Goal: Task Accomplishment & Management: Manage account settings

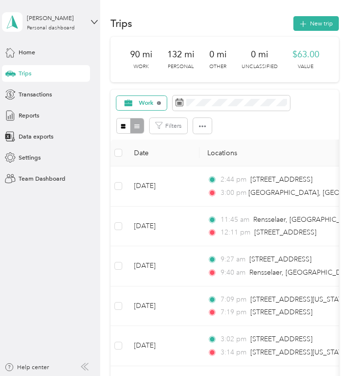
click at [158, 104] on icon at bounding box center [159, 103] width 4 height 4
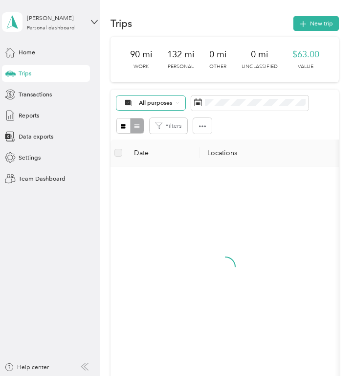
drag, startPoint x: 146, startPoint y: 104, endPoint x: 151, endPoint y: 107, distance: 5.7
click at [146, 104] on span "All purposes" at bounding box center [156, 103] width 34 height 6
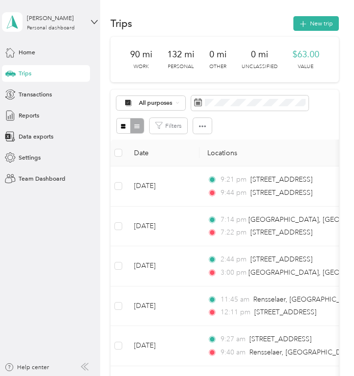
click at [156, 132] on span "Unclassified" at bounding box center [160, 132] width 41 height 9
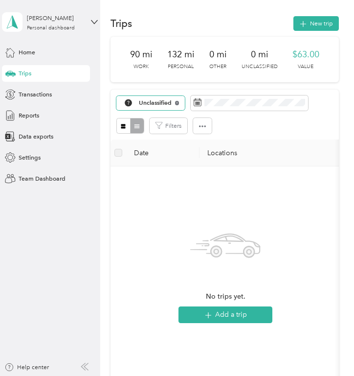
click at [177, 101] on icon at bounding box center [177, 103] width 4 height 4
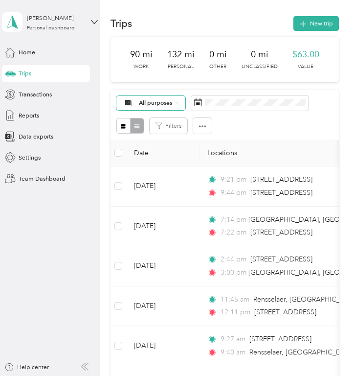
click at [165, 107] on span "All purposes" at bounding box center [147, 103] width 50 height 8
click at [155, 179] on span "Other" at bounding box center [160, 177] width 41 height 9
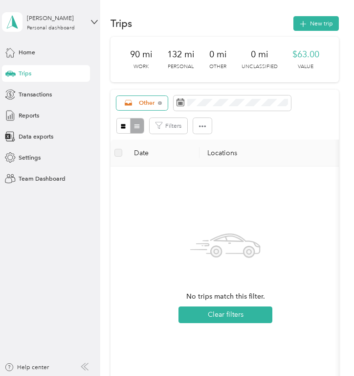
click at [143, 103] on span "Other" at bounding box center [147, 103] width 16 height 6
click at [159, 192] on span "Other" at bounding box center [152, 192] width 25 height 9
click at [157, 105] on div "Other" at bounding box center [142, 103] width 51 height 14
click at [152, 217] on span "Medical" at bounding box center [156, 220] width 33 height 9
click at [159, 102] on span "Medical" at bounding box center [150, 103] width 23 height 6
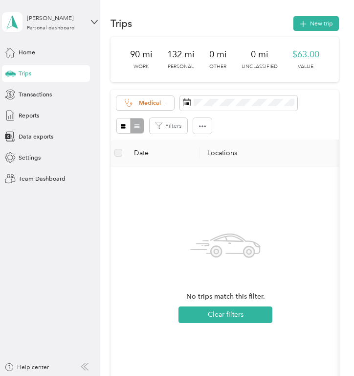
click at [155, 207] on span "Charity" at bounding box center [156, 206] width 33 height 9
click at [153, 94] on div "Charity Filters" at bounding box center [225, 115] width 229 height 50
click at [153, 97] on div "Charity" at bounding box center [144, 103] width 55 height 14
click at [152, 135] on span "Unclassified" at bounding box center [156, 133] width 33 height 9
click at [158, 104] on span "Unclassified" at bounding box center [155, 103] width 33 height 6
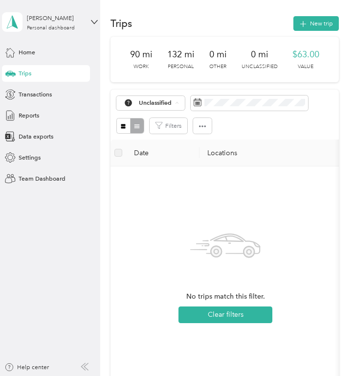
click at [154, 124] on ol "All purposes Unclassified Work Personal Other Other Charity Medical Moving Comm…" at bounding box center [152, 170] width 71 height 118
click at [171, 102] on span "Unclassified" at bounding box center [155, 103] width 33 height 6
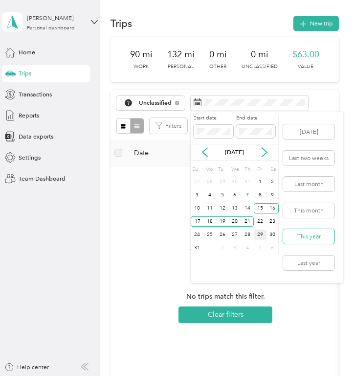
click at [297, 235] on button "This year" at bounding box center [308, 236] width 51 height 15
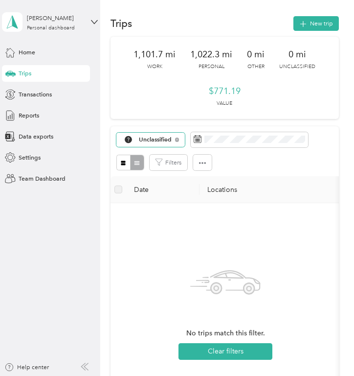
click at [167, 139] on span "Unclassified" at bounding box center [155, 140] width 33 height 6
click at [151, 215] on span "Other" at bounding box center [161, 214] width 43 height 9
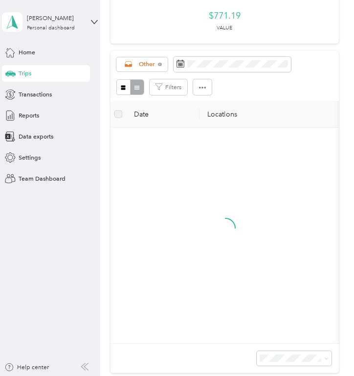
scroll to position [82, 0]
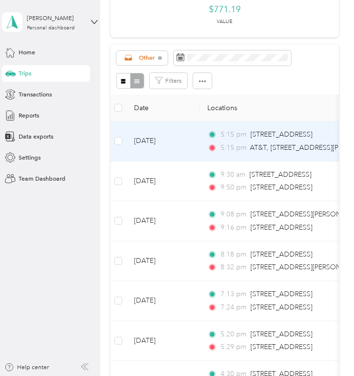
click at [119, 147] on td at bounding box center [119, 141] width 16 height 40
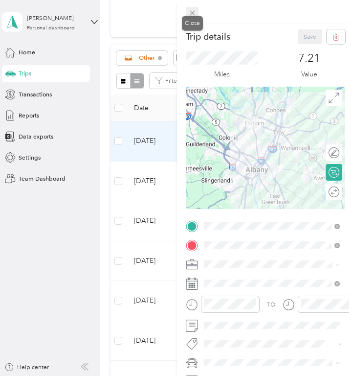
click at [193, 16] on icon at bounding box center [193, 13] width 8 height 8
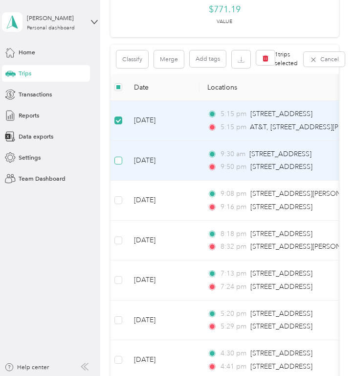
click at [119, 163] on span at bounding box center [119, 161] width 8 height 8
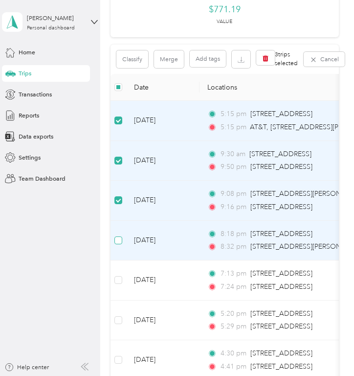
click at [118, 243] on span at bounding box center [119, 240] width 8 height 8
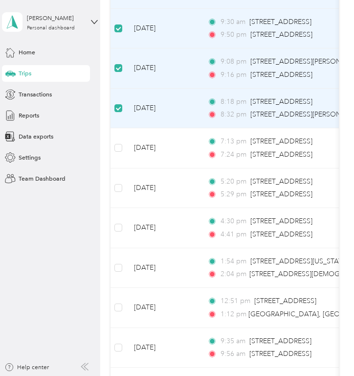
scroll to position [216, 0]
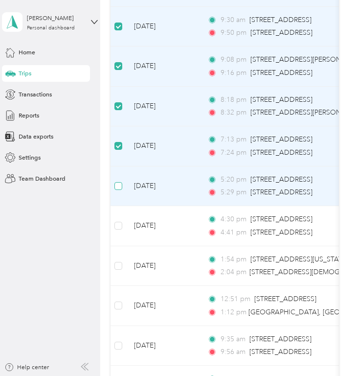
click at [117, 190] on label at bounding box center [119, 186] width 8 height 11
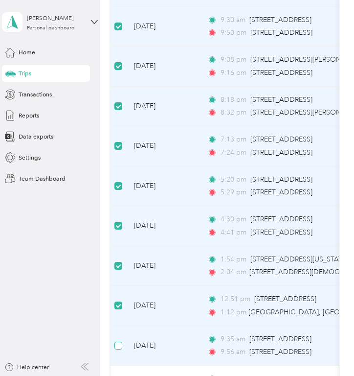
click at [120, 350] on label at bounding box center [119, 345] width 8 height 11
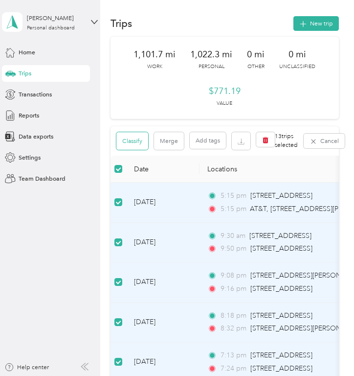
scroll to position [0, 0]
click at [137, 141] on button "Classify" at bounding box center [133, 141] width 32 height 18
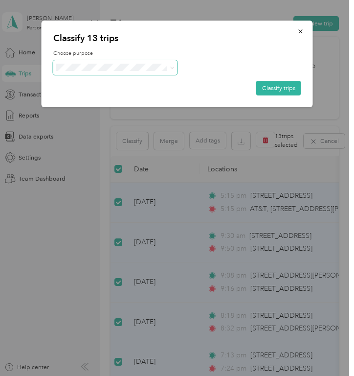
click at [151, 64] on span at bounding box center [115, 67] width 124 height 15
click at [114, 79] on span "Work" at bounding box center [124, 83] width 96 height 9
click at [271, 89] on button "Classify trips" at bounding box center [279, 88] width 45 height 15
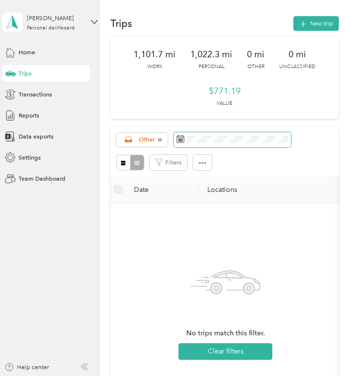
click at [216, 144] on span at bounding box center [233, 139] width 118 height 15
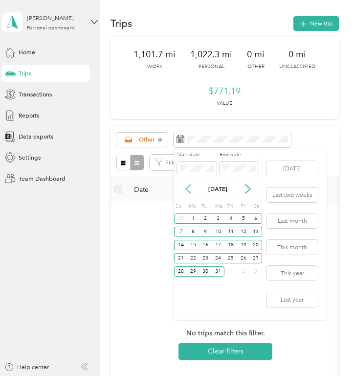
click at [189, 192] on icon at bounding box center [189, 189] width 10 height 10
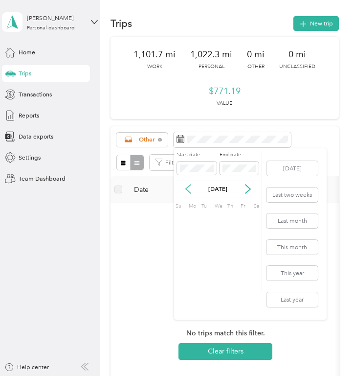
click at [189, 192] on icon at bounding box center [189, 189] width 10 height 10
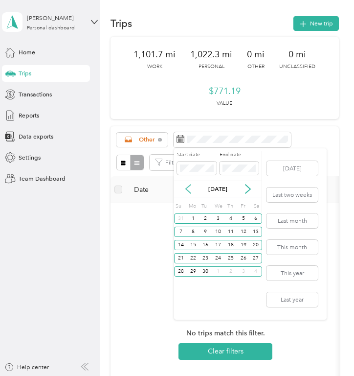
click at [189, 192] on icon at bounding box center [189, 189] width 10 height 10
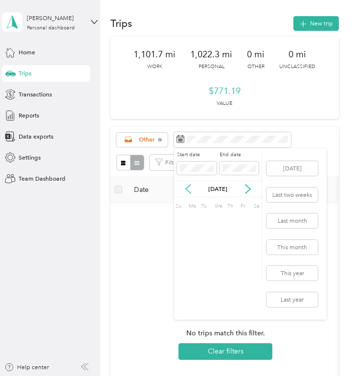
click at [189, 192] on icon at bounding box center [189, 189] width 10 height 10
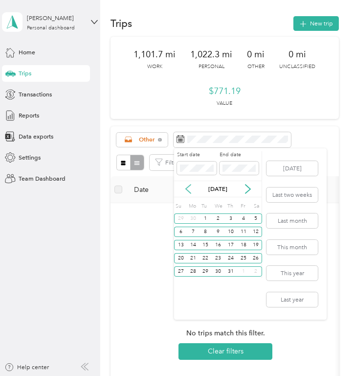
click at [189, 192] on icon at bounding box center [189, 189] width 10 height 10
click at [245, 187] on icon at bounding box center [248, 189] width 10 height 10
click at [228, 271] on div "28" at bounding box center [231, 271] width 13 height 10
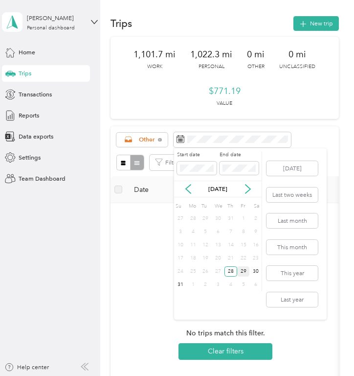
click at [242, 270] on div "29" at bounding box center [243, 271] width 13 height 10
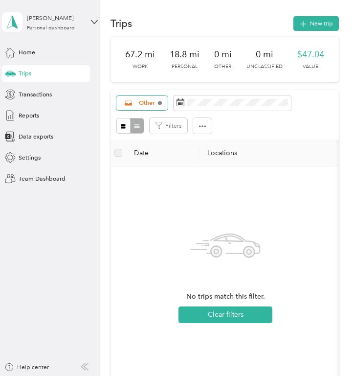
click at [161, 104] on icon at bounding box center [160, 103] width 4 height 4
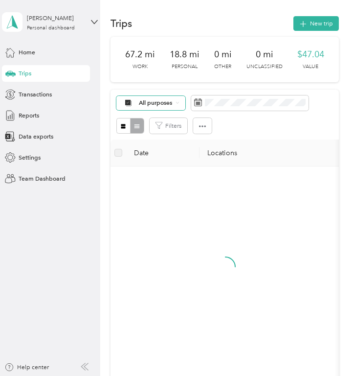
click at [164, 102] on span "All purposes" at bounding box center [156, 103] width 34 height 6
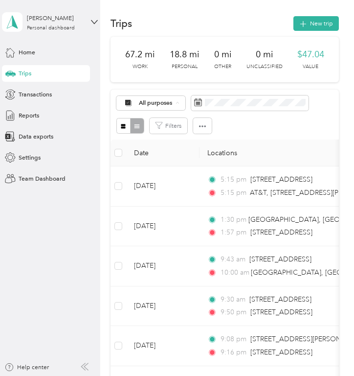
click at [146, 145] on span "Work" at bounding box center [160, 147] width 41 height 9
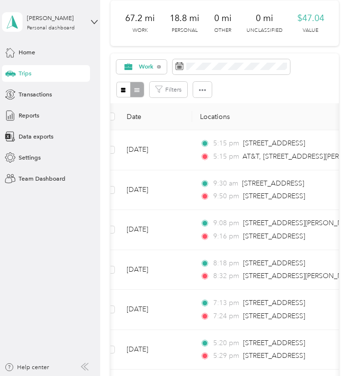
scroll to position [0, 3]
